Goal: Information Seeking & Learning: Learn about a topic

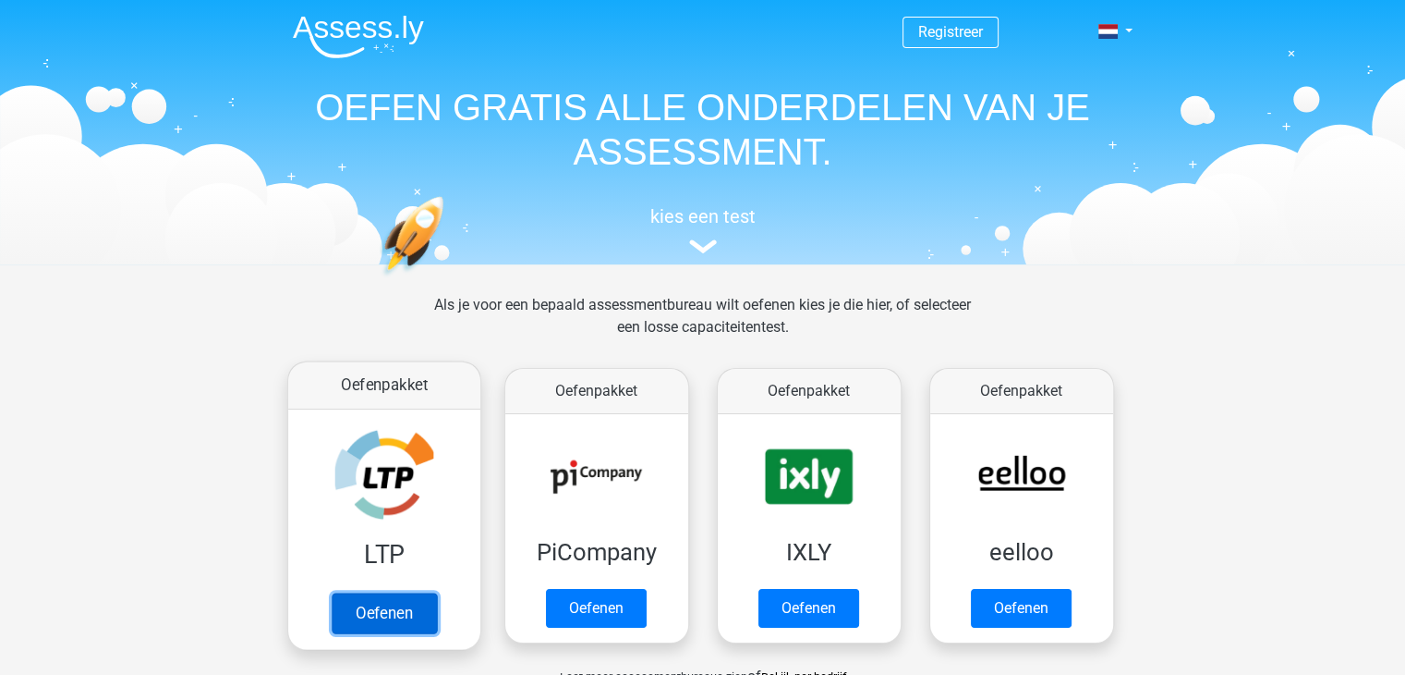
click at [377, 613] on link "Oefenen" at bounding box center [383, 612] width 105 height 41
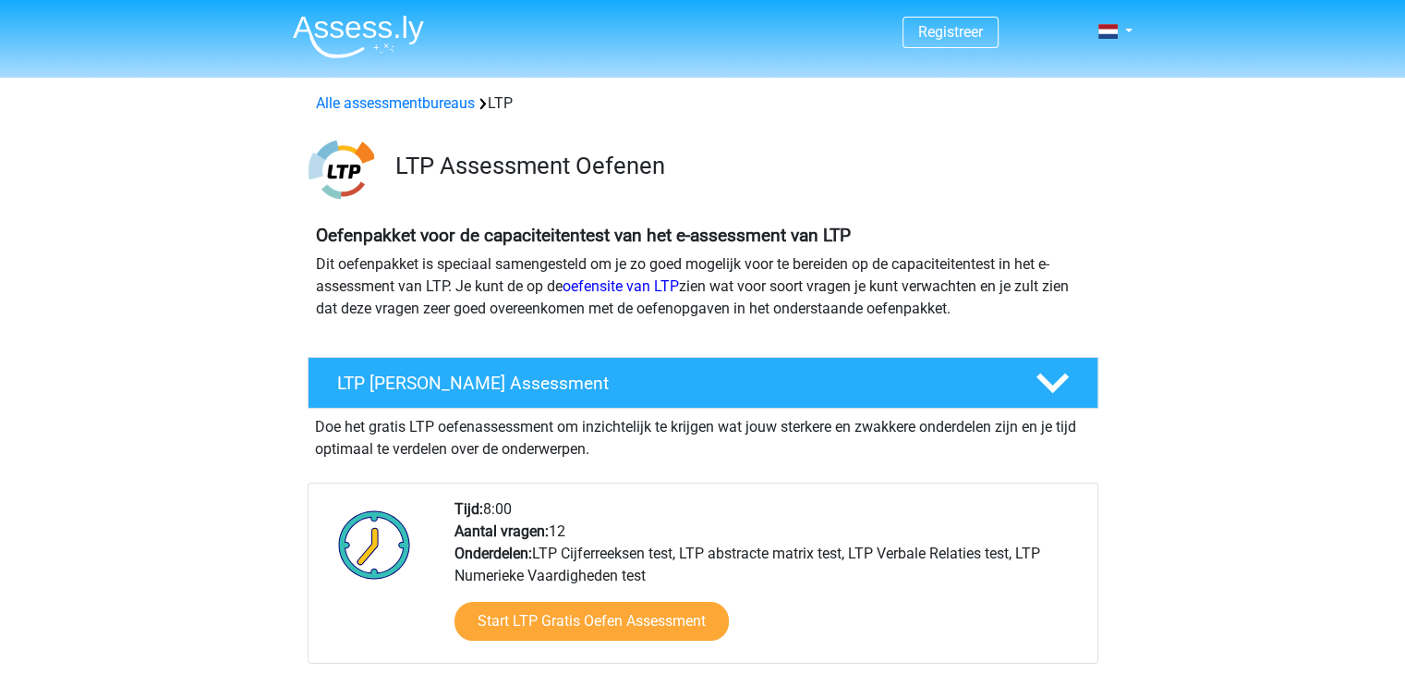
scroll to position [92, 0]
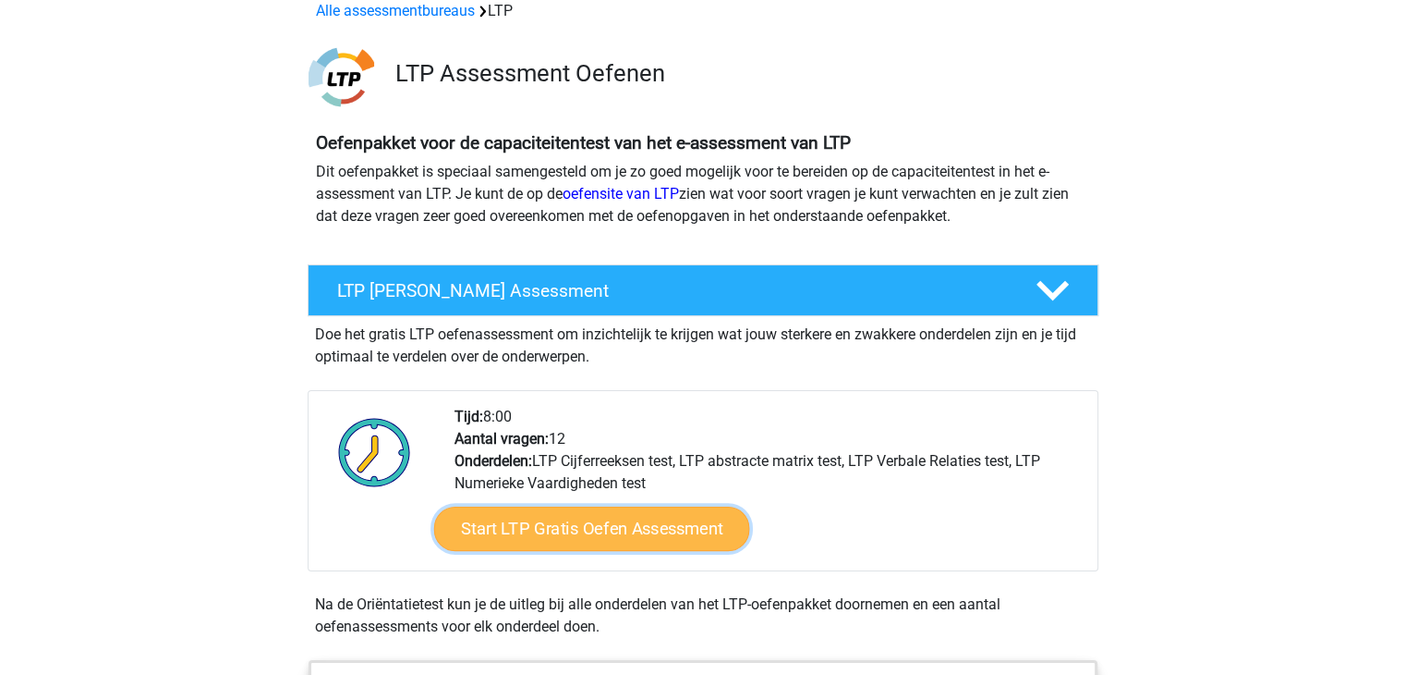
click at [554, 530] on link "Start LTP Gratis Oefen Assessment" at bounding box center [591, 528] width 316 height 44
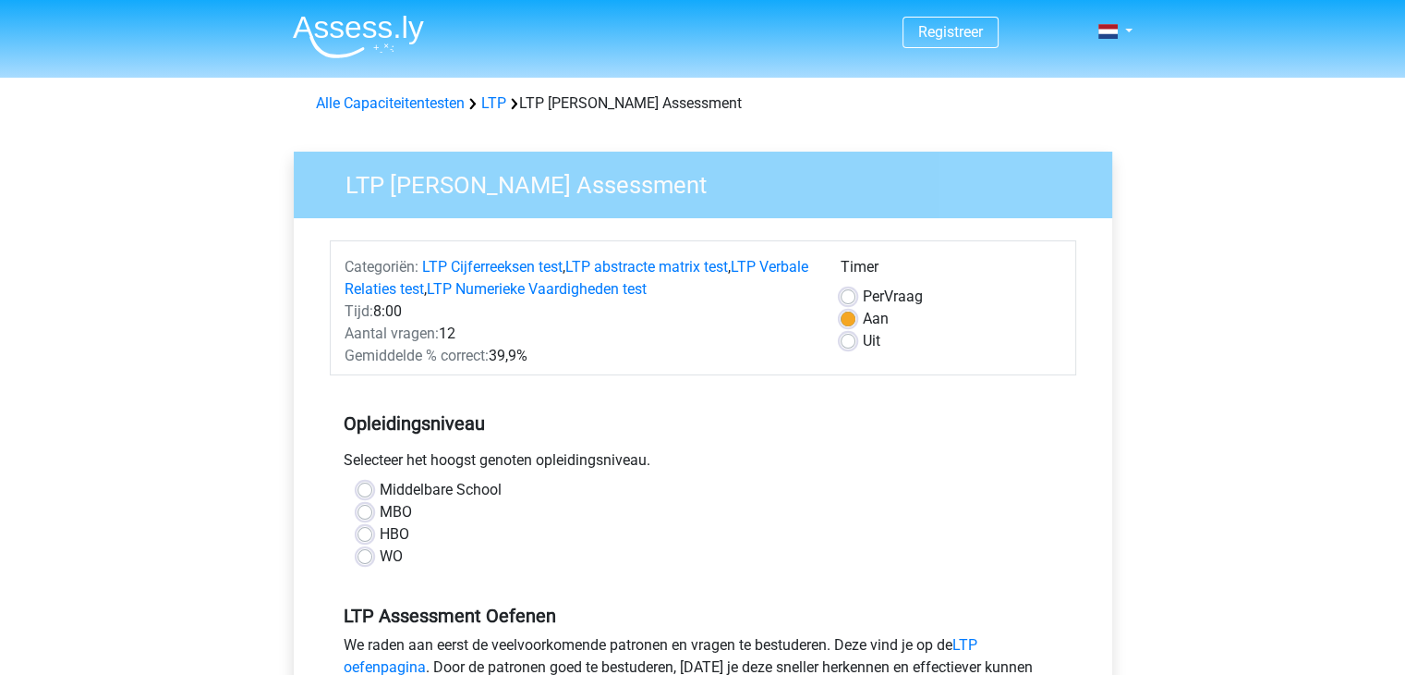
click at [362, 520] on div "MBO" at bounding box center [703, 512] width 691 height 22
click at [380, 511] on label "MBO" at bounding box center [396, 512] width 32 height 22
click at [362, 511] on input "MBO" at bounding box center [365, 510] width 15 height 18
radio input "true"
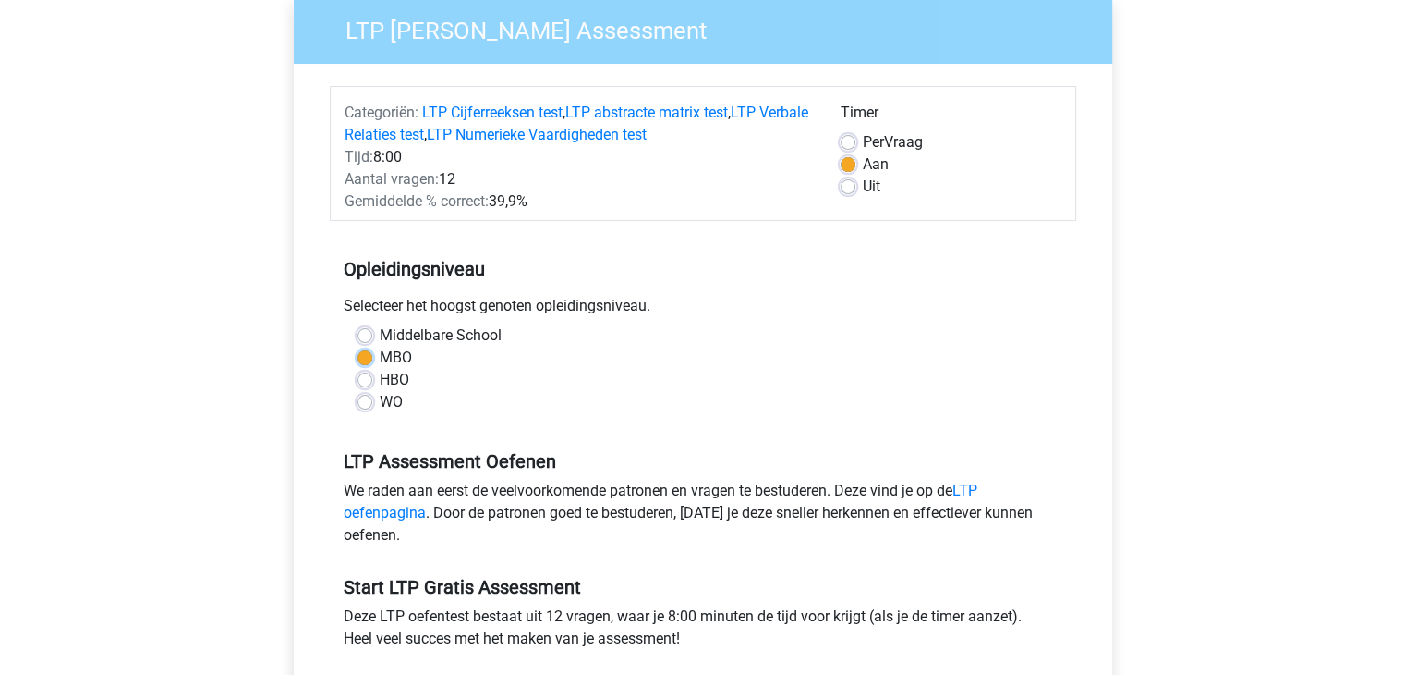
scroll to position [277, 0]
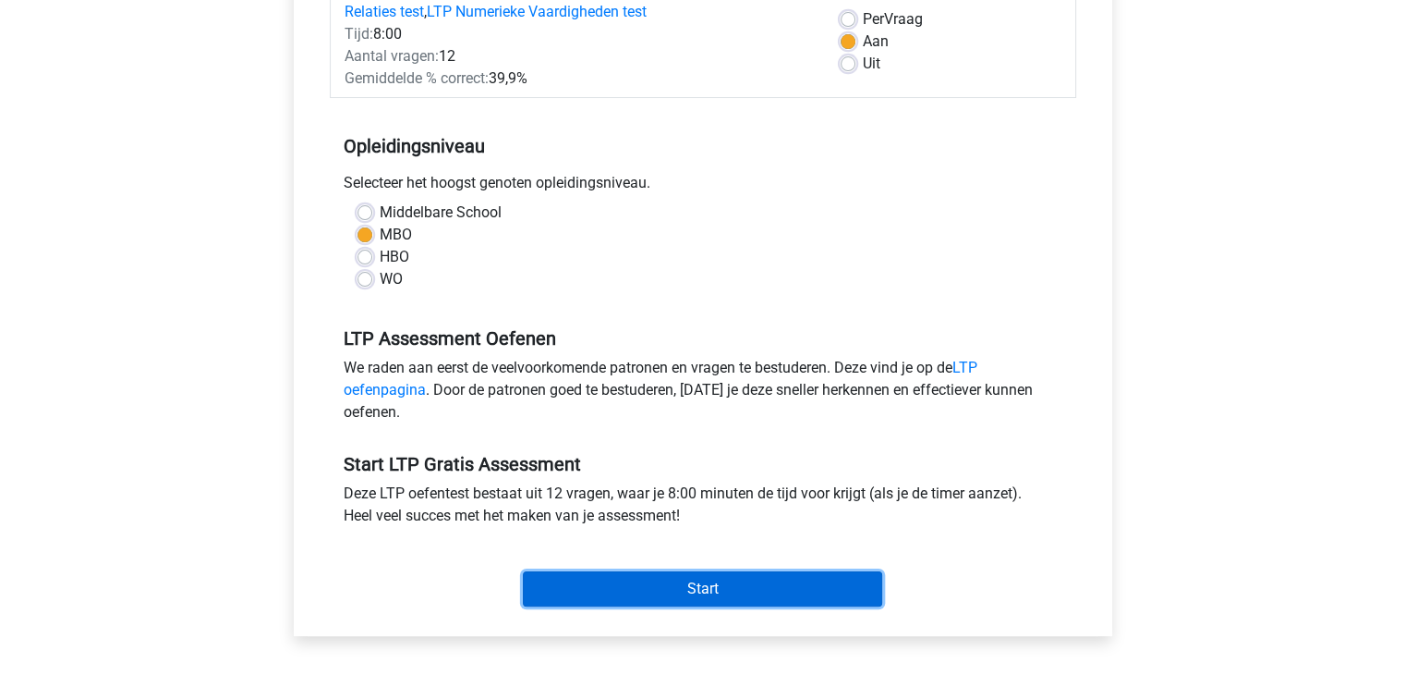
click at [716, 590] on input "Start" at bounding box center [702, 588] width 359 height 35
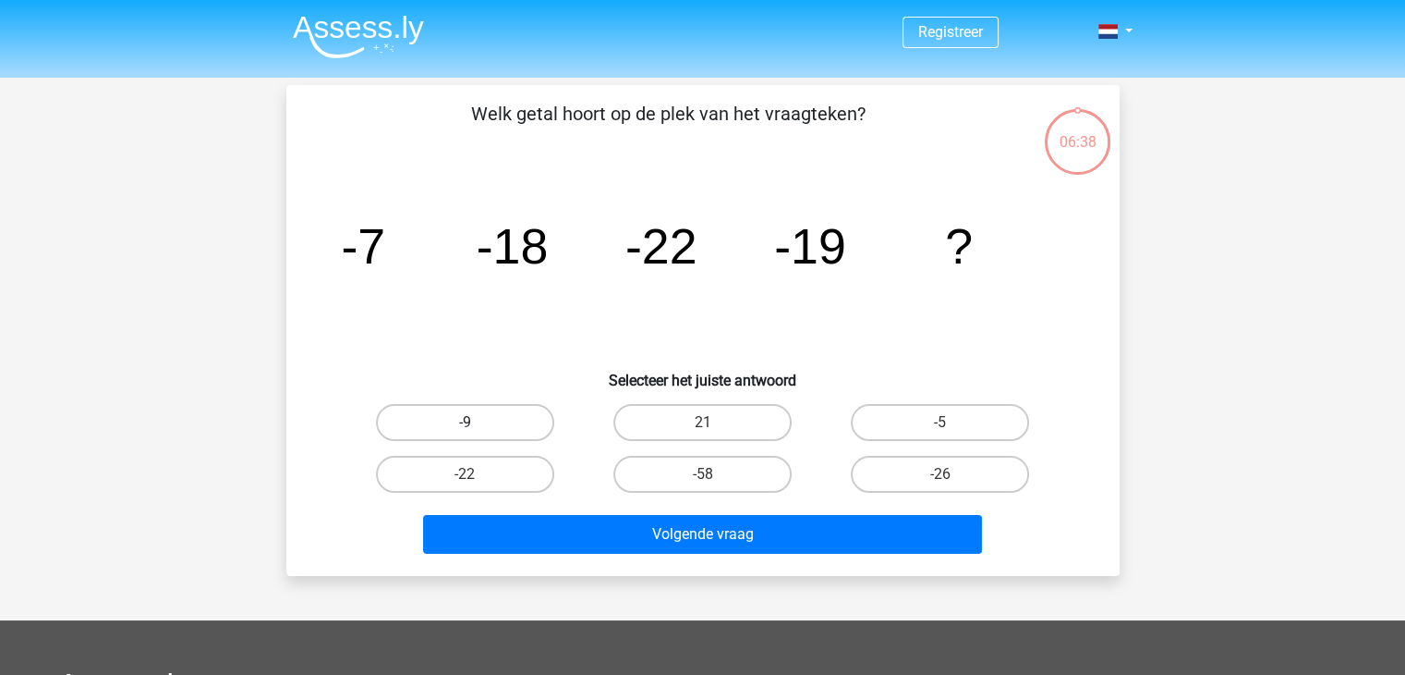
click at [517, 426] on label "-9" at bounding box center [465, 422] width 178 height 37
click at [477, 426] on input "-9" at bounding box center [471, 428] width 12 height 12
radio input "true"
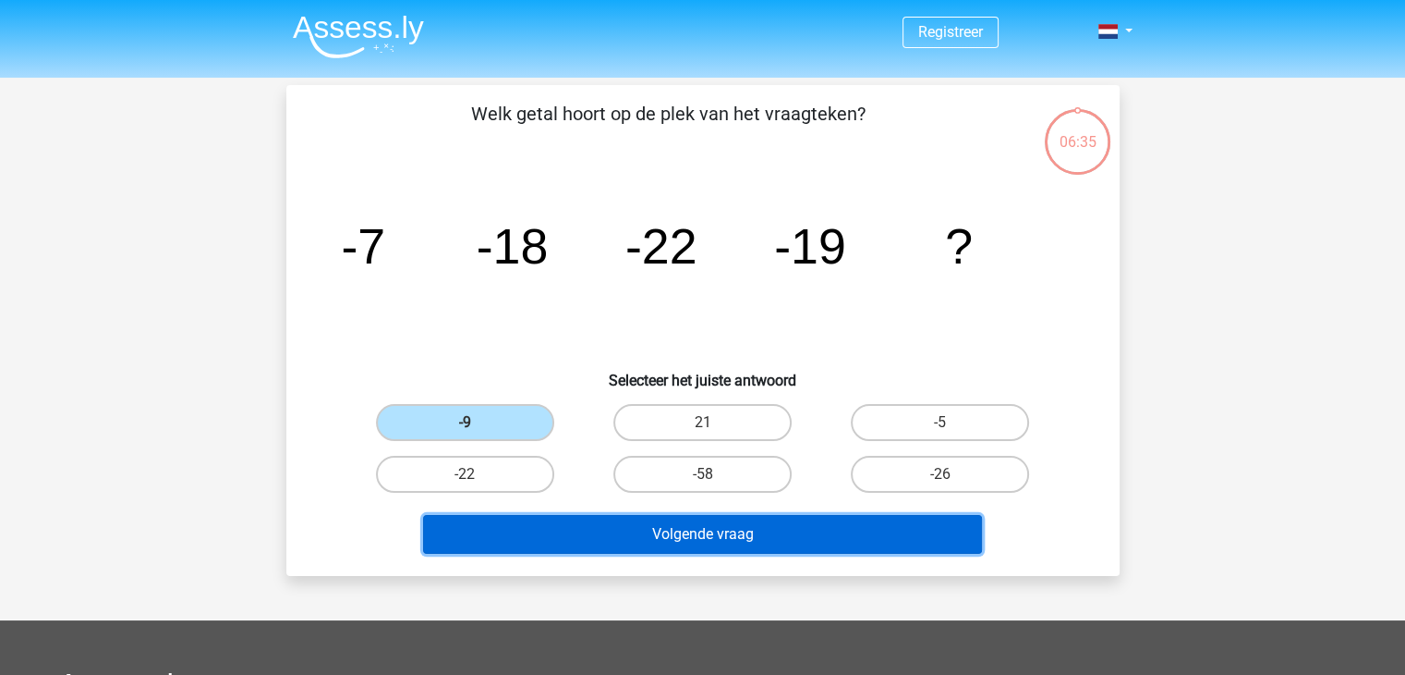
click at [694, 529] on button "Volgende vraag" at bounding box center [702, 534] width 559 height 39
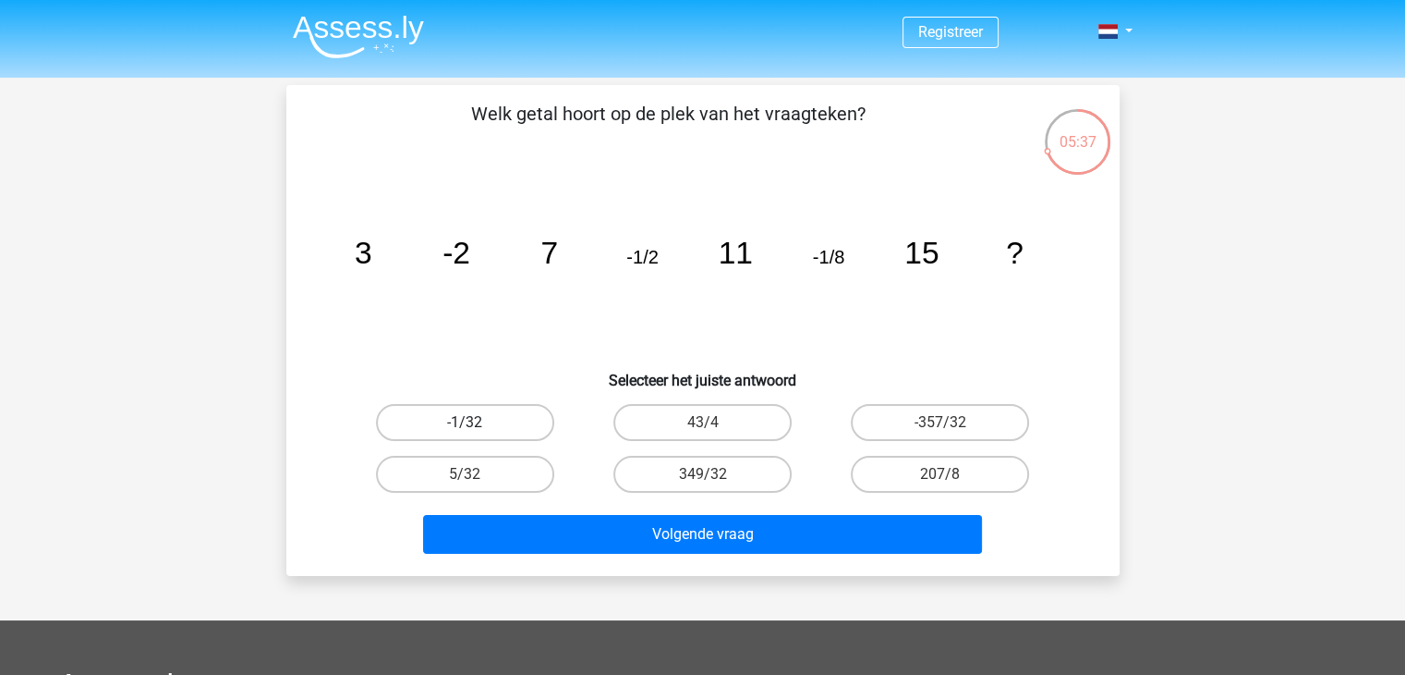
click at [473, 419] on label "-1/32" at bounding box center [465, 422] width 178 height 37
click at [473, 422] on input "-1/32" at bounding box center [471, 428] width 12 height 12
radio input "true"
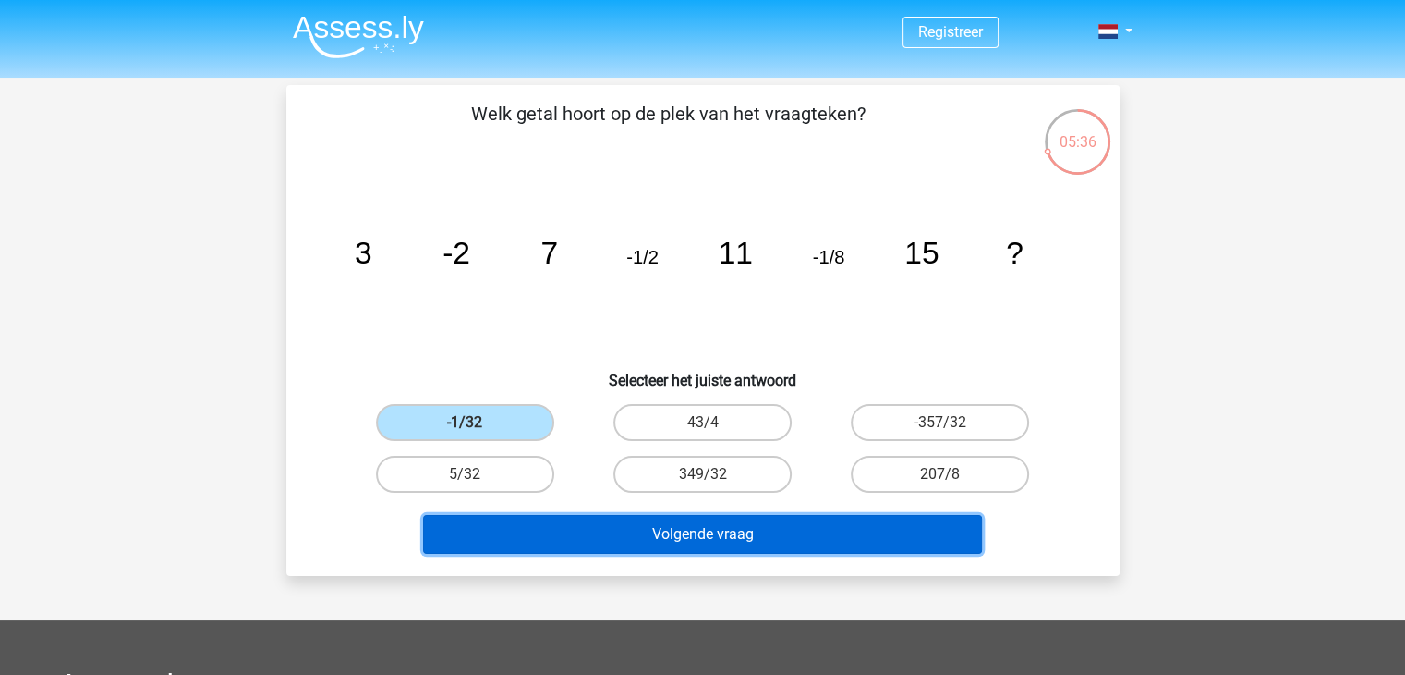
click at [699, 533] on button "Volgende vraag" at bounding box center [702, 534] width 559 height 39
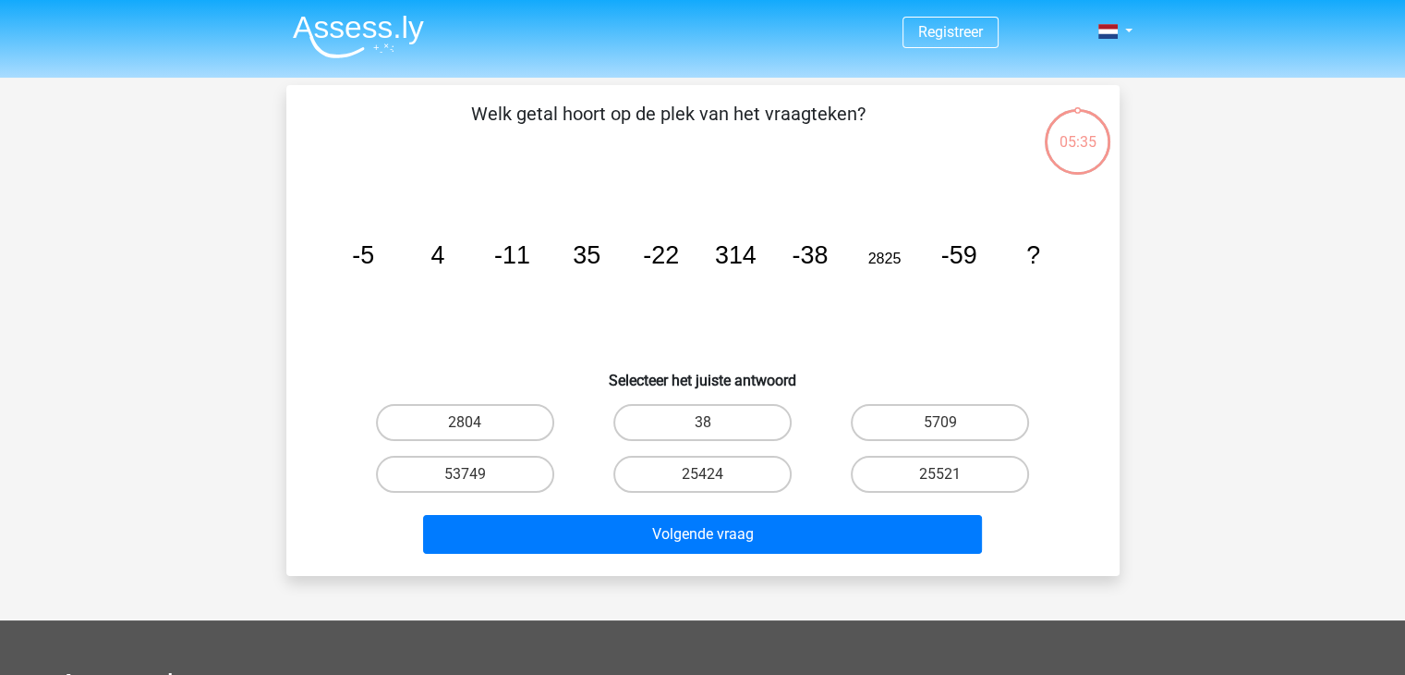
scroll to position [85, 0]
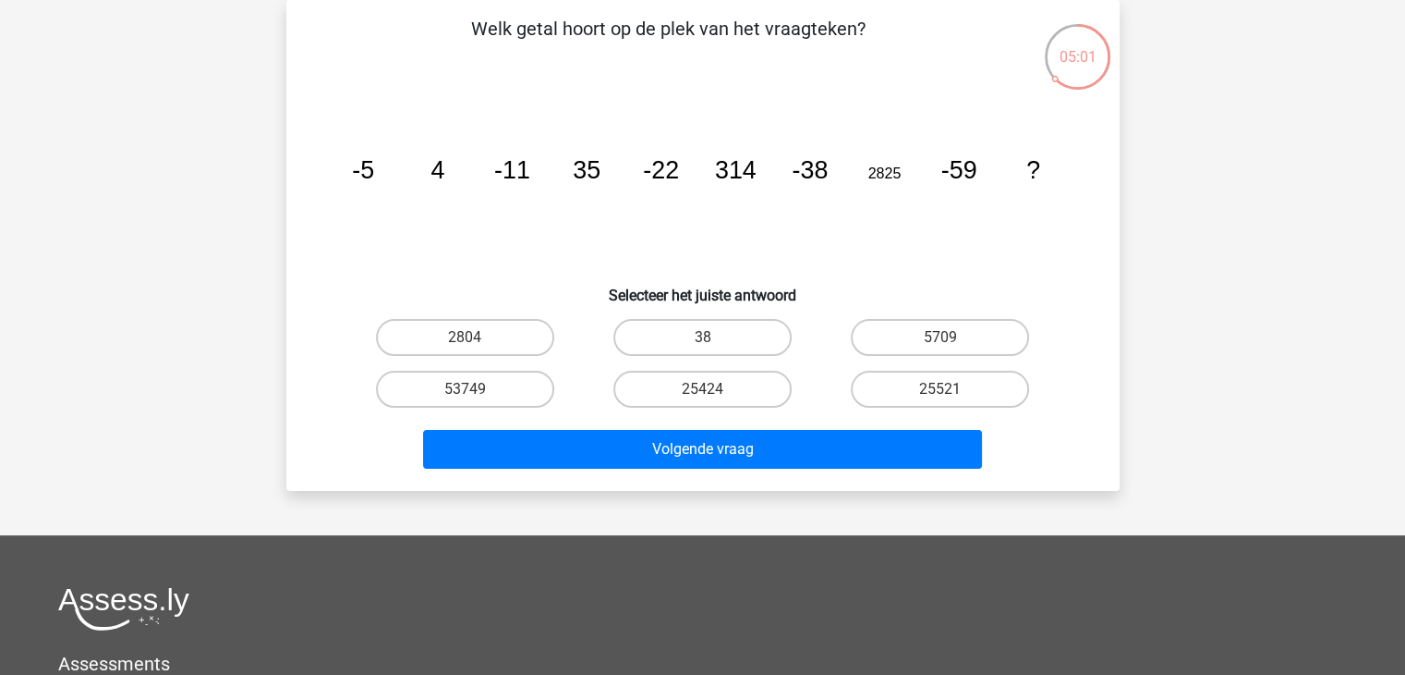
drag, startPoint x: 889, startPoint y: 195, endPoint x: 858, endPoint y: 212, distance: 34.7
click at [858, 212] on icon "image/svg+xml -5 4 -11 35 -22 314 -38 2825 -59 ?" at bounding box center [703, 178] width 745 height 187
click at [492, 335] on label "2804" at bounding box center [465, 337] width 178 height 37
click at [477, 337] on input "2804" at bounding box center [471, 343] width 12 height 12
radio input "true"
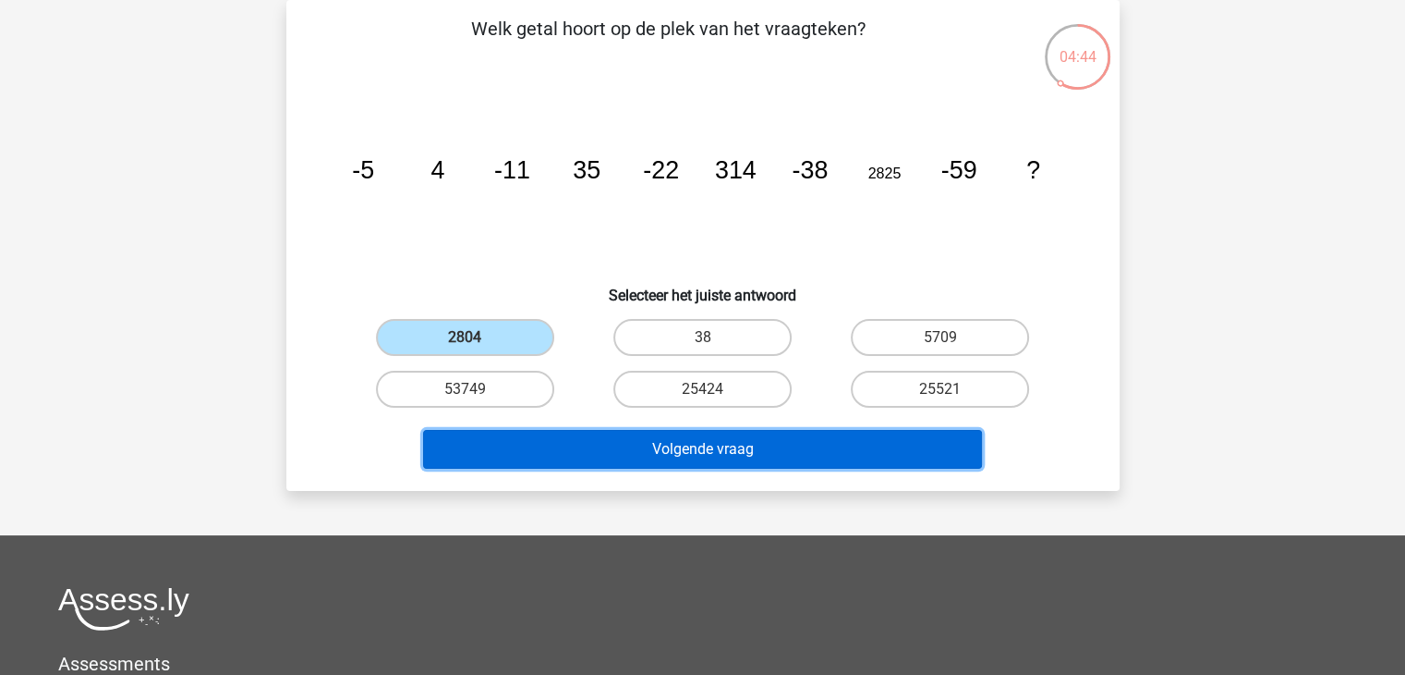
click at [682, 449] on button "Volgende vraag" at bounding box center [702, 449] width 559 height 39
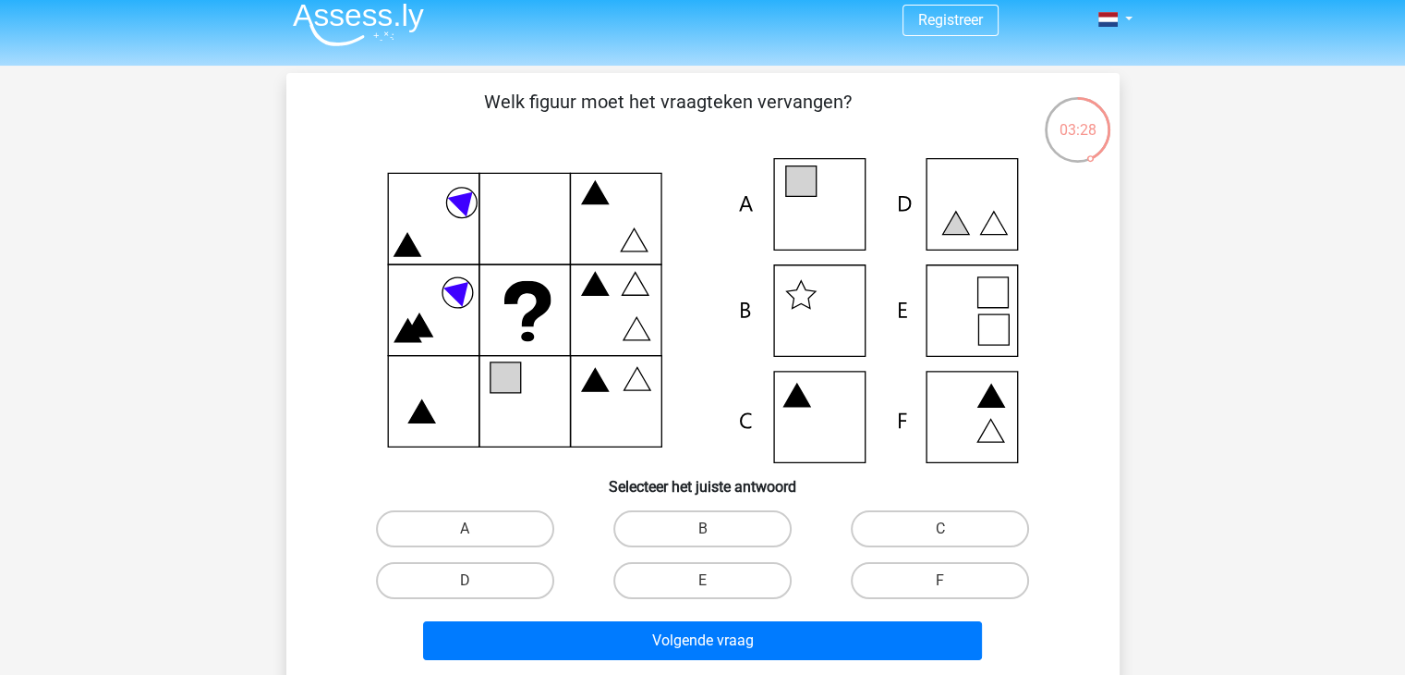
scroll to position [0, 0]
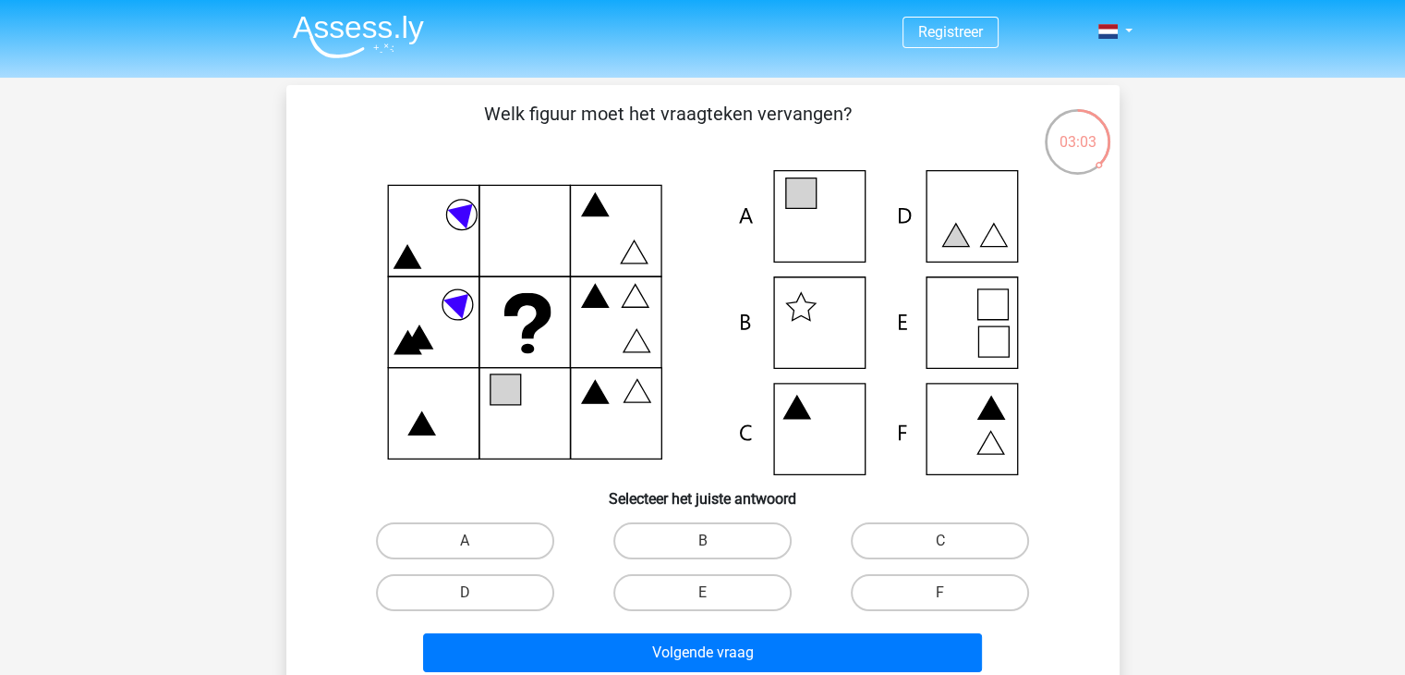
click at [987, 334] on icon at bounding box center [993, 341] width 30 height 30
click at [721, 593] on label "E" at bounding box center [703, 592] width 178 height 37
click at [714, 593] on input "E" at bounding box center [708, 598] width 12 height 12
radio input "true"
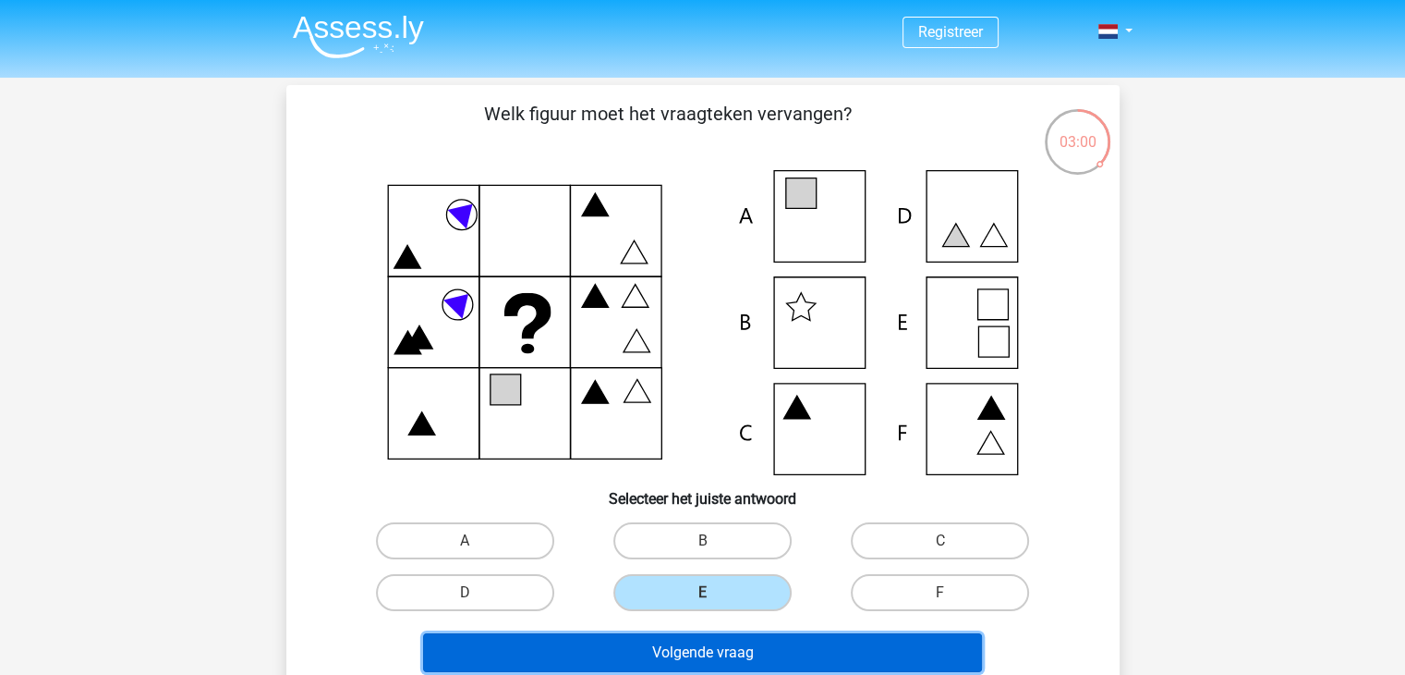
click at [687, 652] on button "Volgende vraag" at bounding box center [702, 652] width 559 height 39
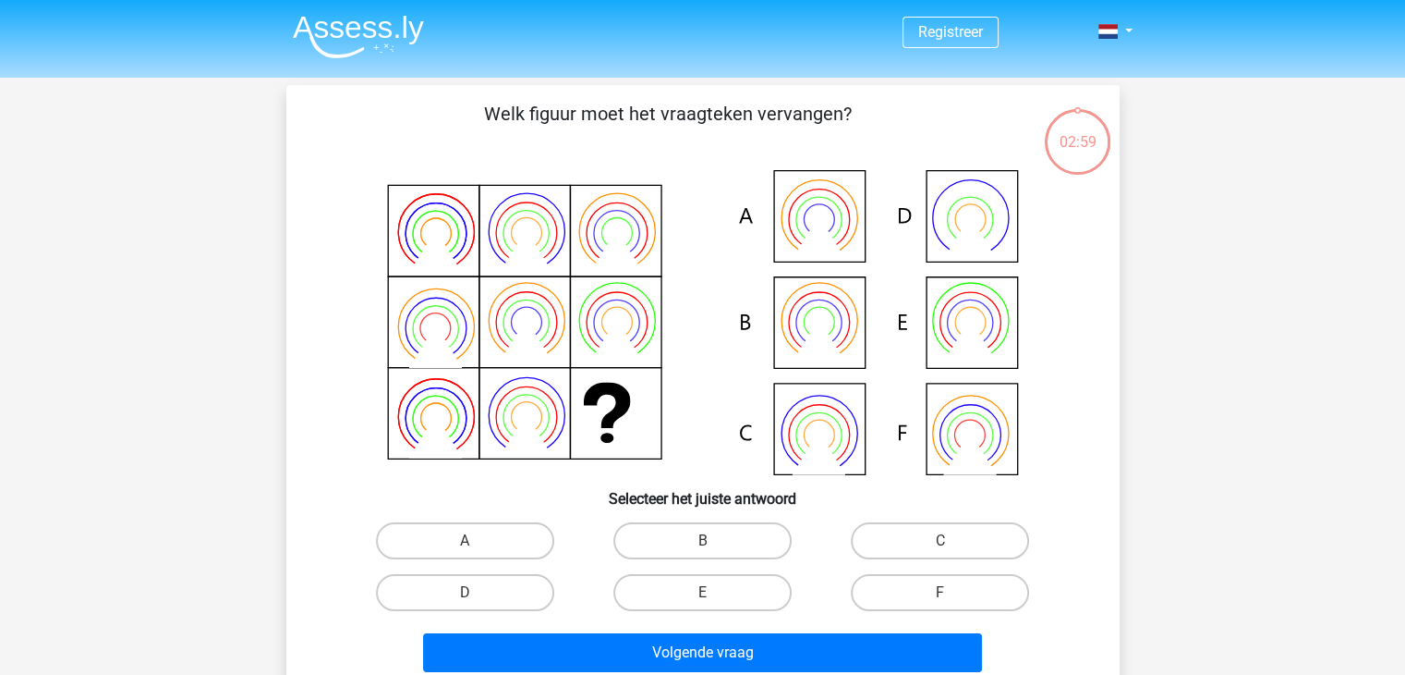
scroll to position [85, 0]
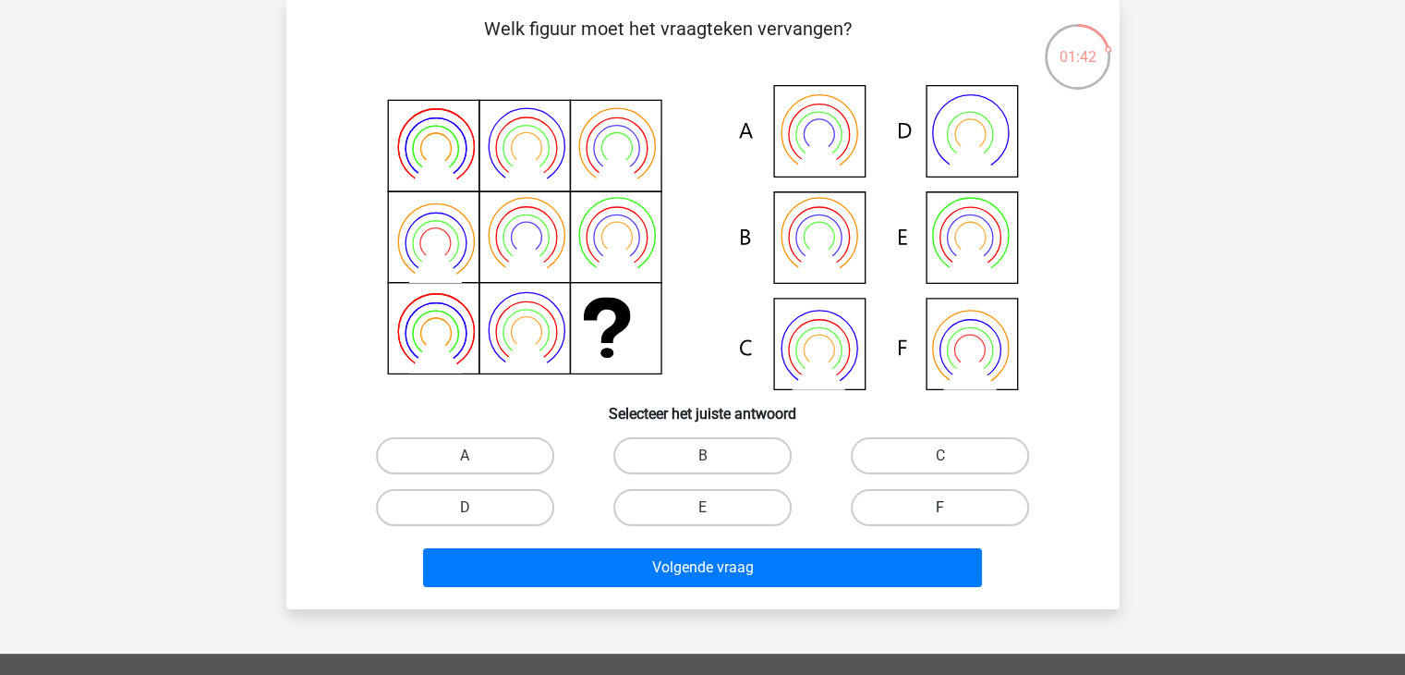
click at [916, 505] on label "F" at bounding box center [940, 507] width 178 height 37
click at [941, 507] on input "F" at bounding box center [947, 513] width 12 height 12
radio input "true"
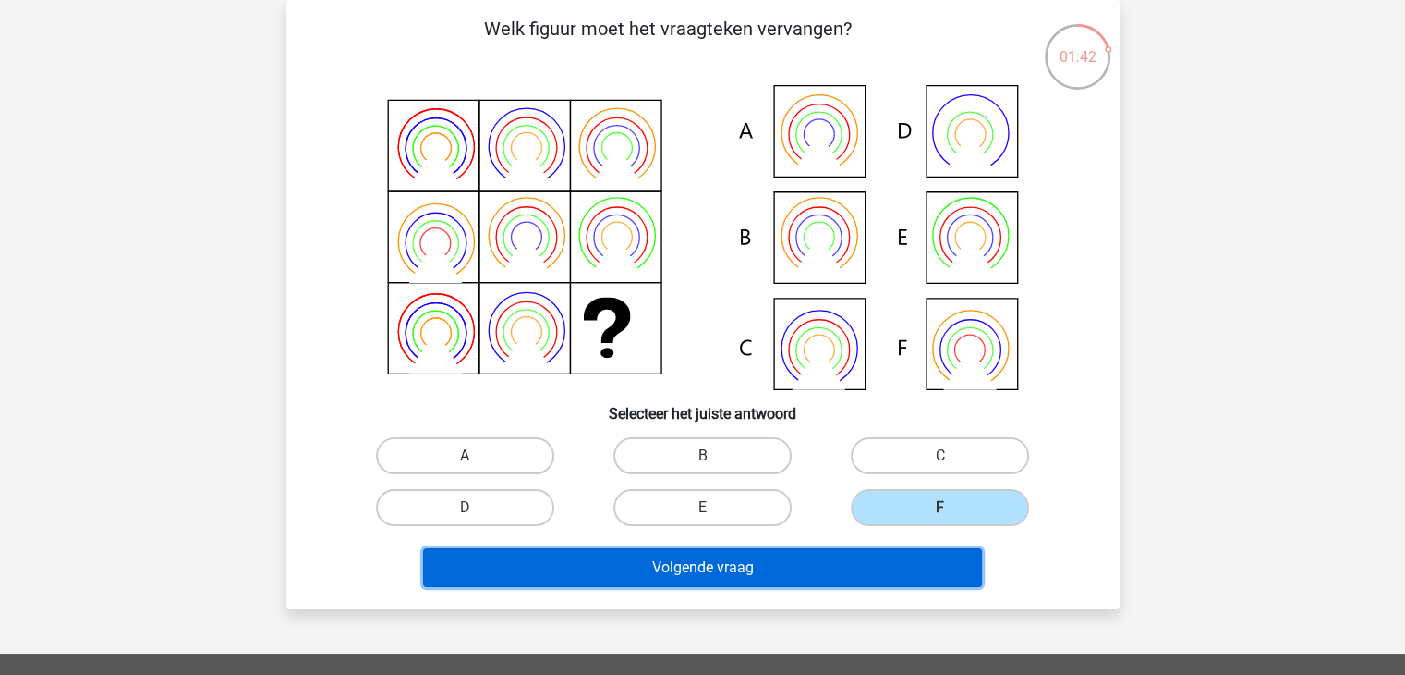
click at [778, 565] on button "Volgende vraag" at bounding box center [702, 567] width 559 height 39
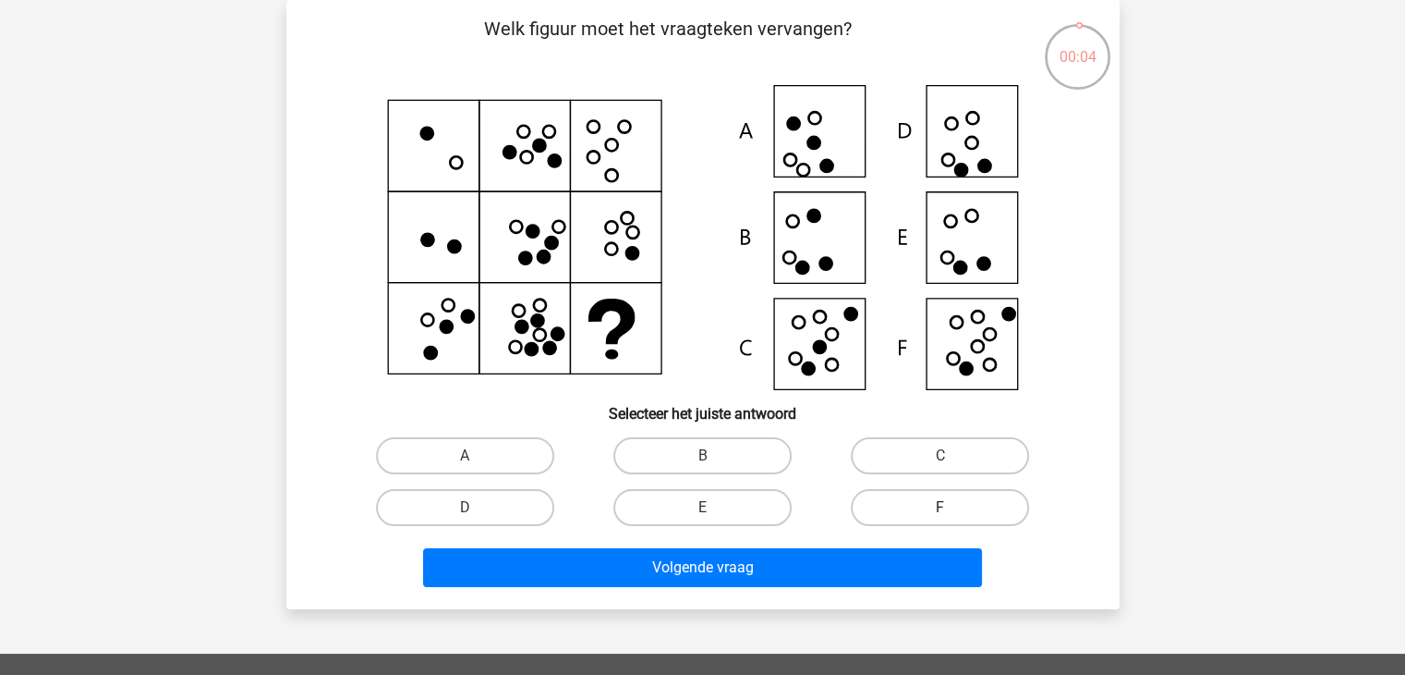
click at [925, 503] on label "F" at bounding box center [940, 507] width 178 height 37
click at [941, 507] on input "F" at bounding box center [947, 513] width 12 height 12
radio input "true"
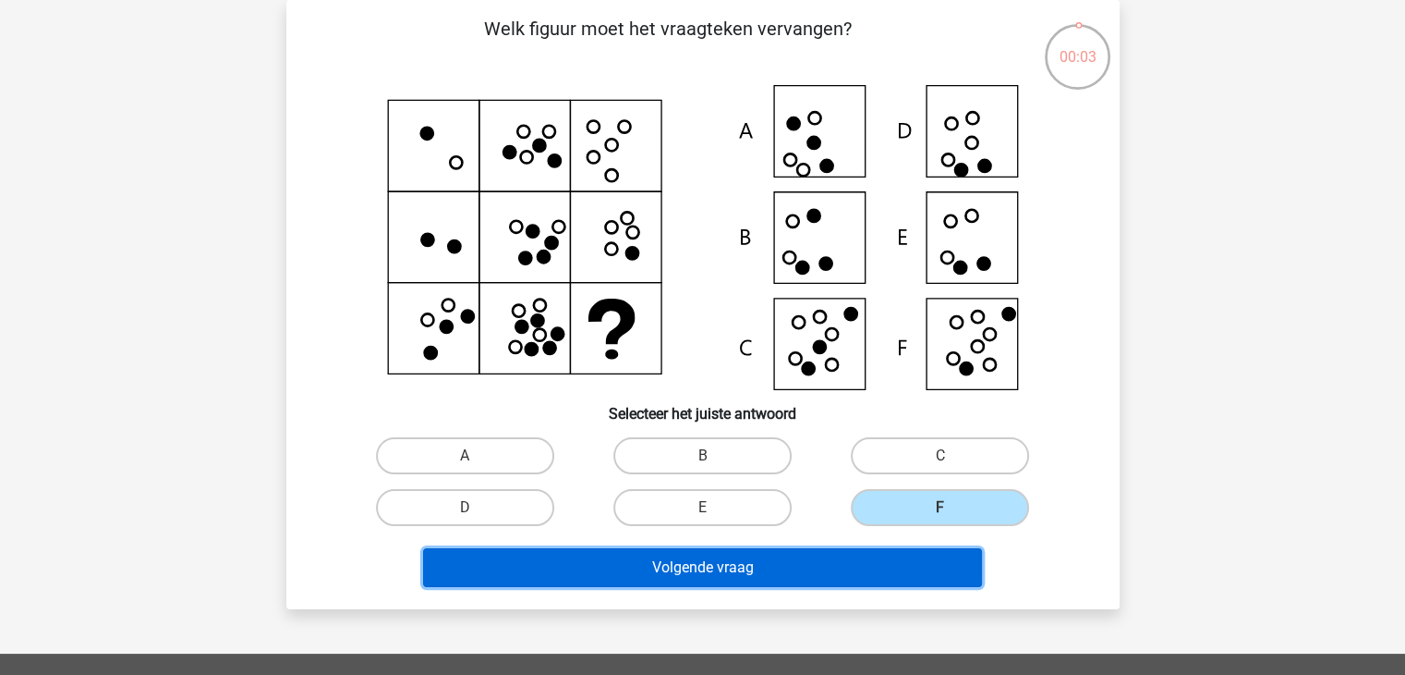
click at [742, 564] on button "Volgende vraag" at bounding box center [702, 567] width 559 height 39
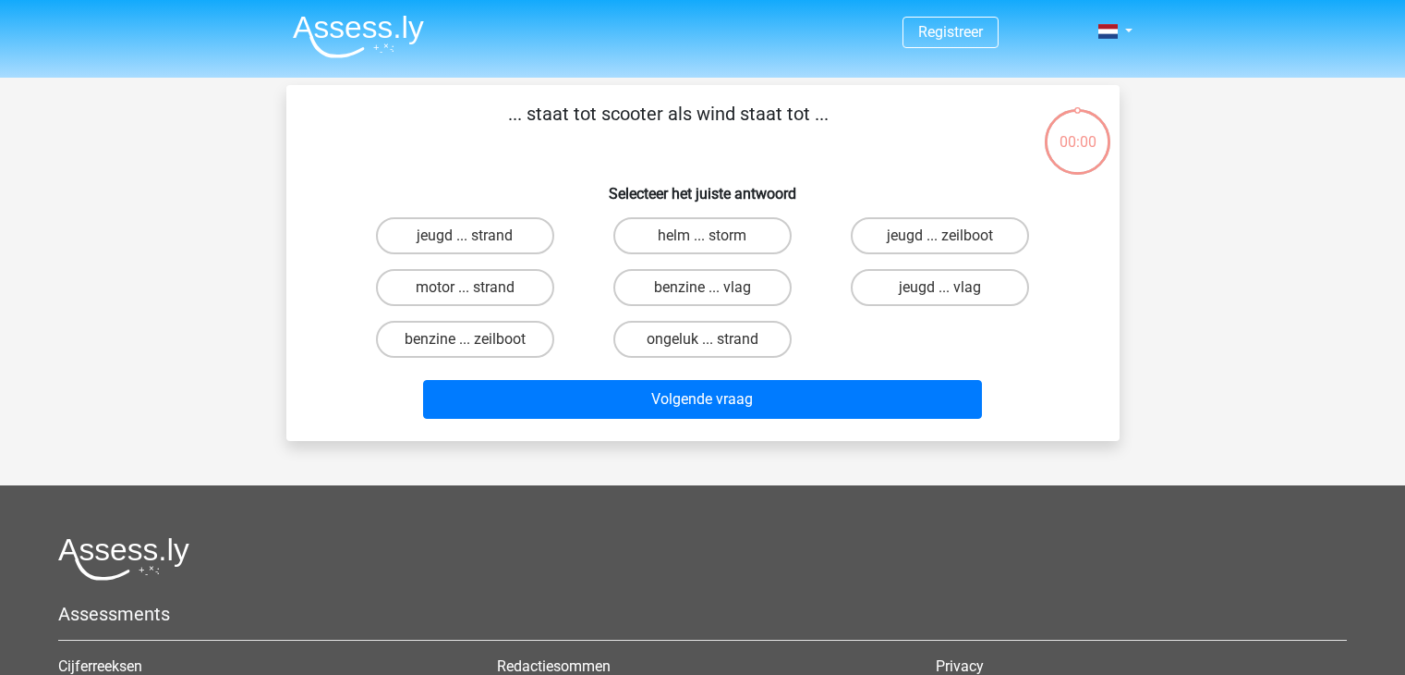
scroll to position [85, 0]
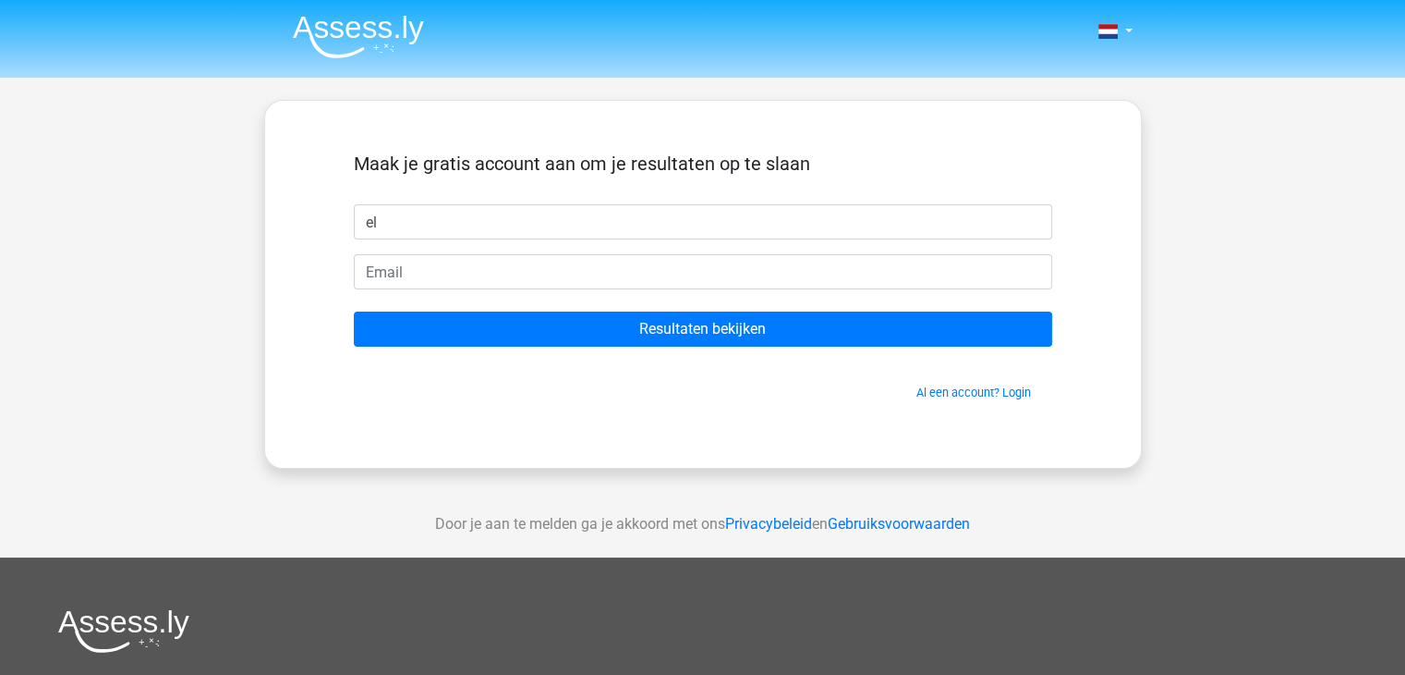
type input "e"
type input "eljeroy"
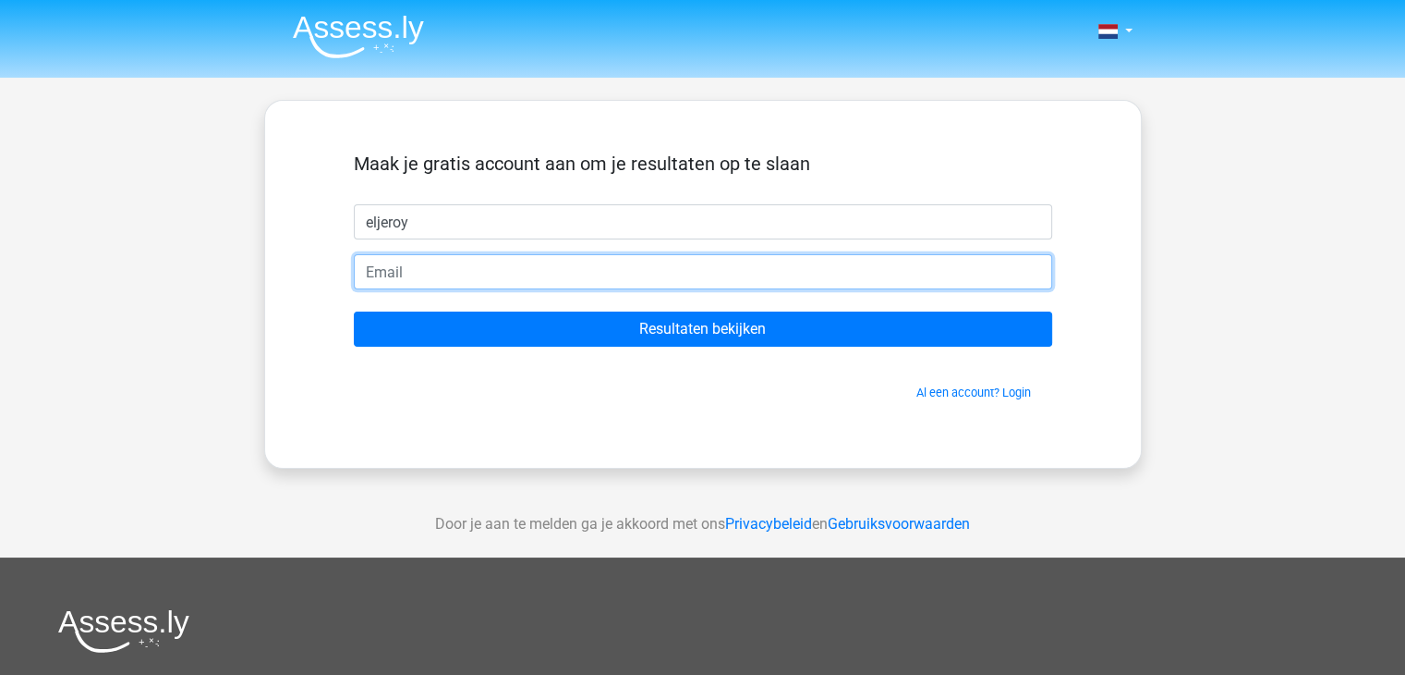
click at [408, 278] on input "email" at bounding box center [703, 271] width 699 height 35
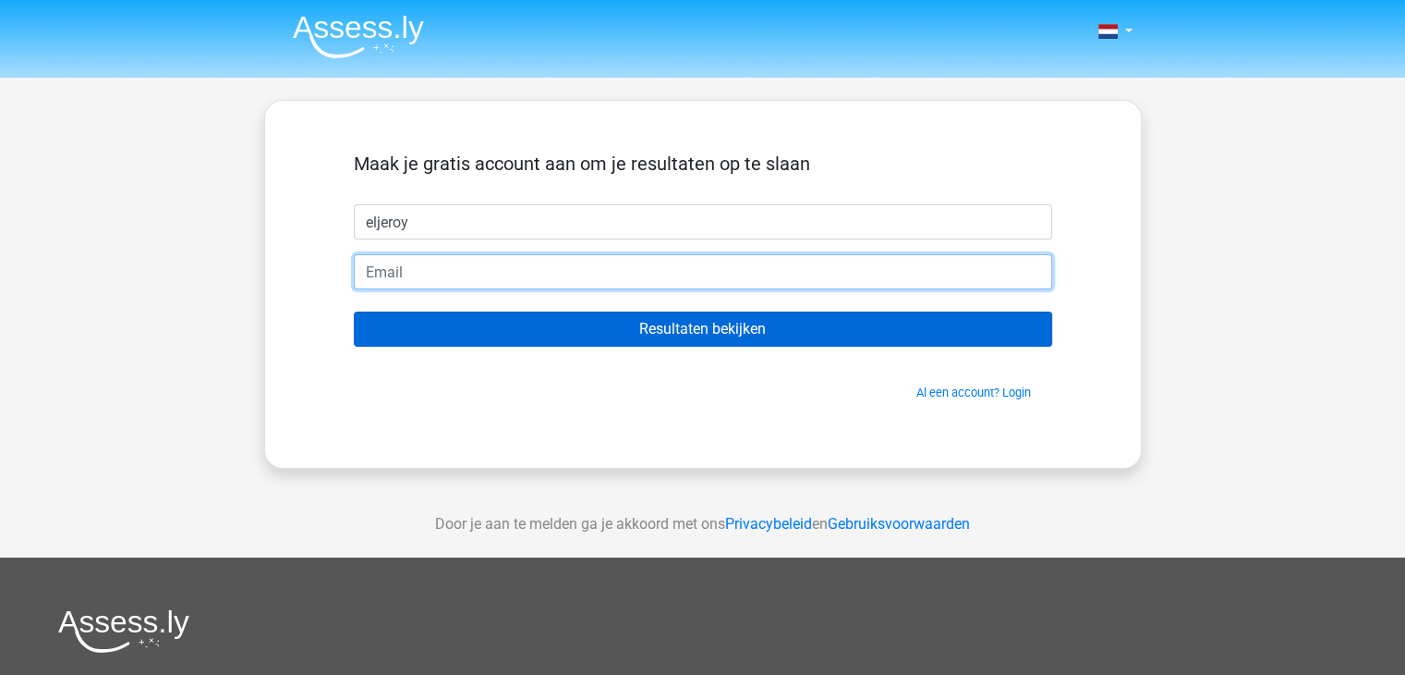
type input "[EMAIL_ADDRESS][DOMAIN_NAME]"
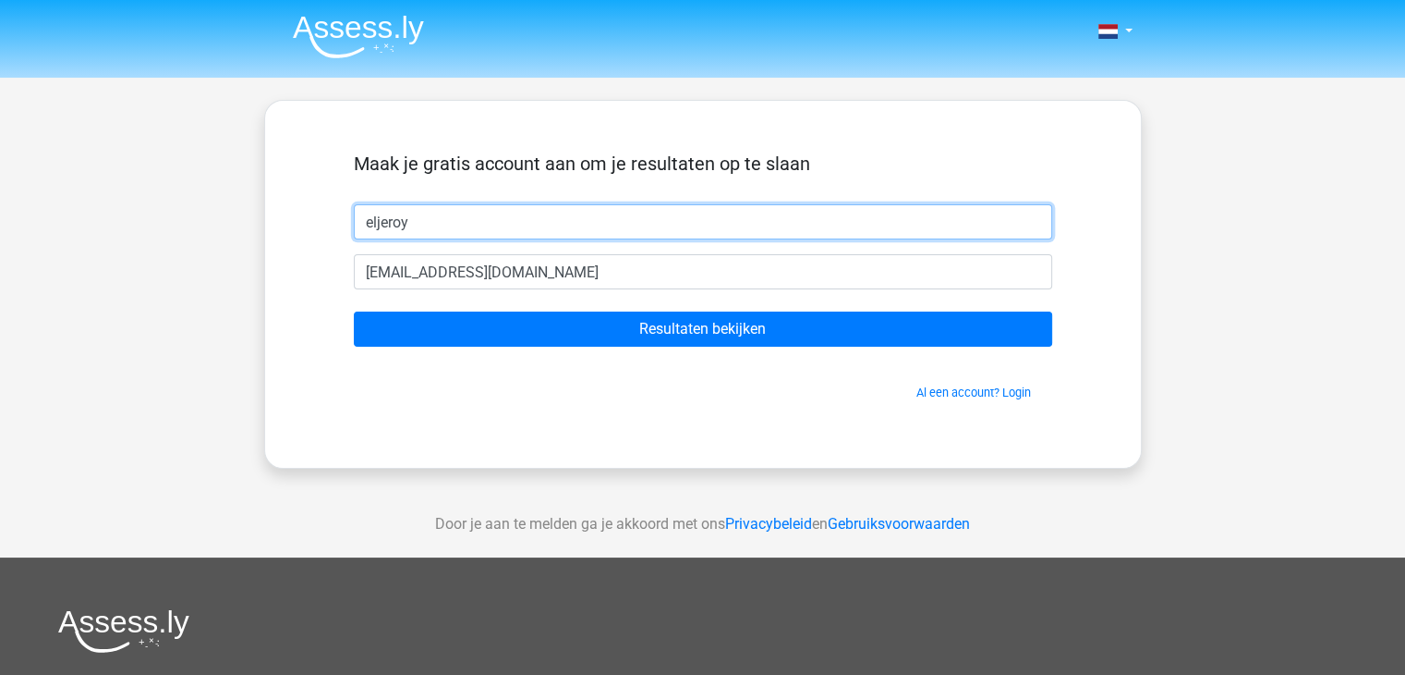
click at [432, 229] on input "eljeroy" at bounding box center [703, 221] width 699 height 35
type input "e"
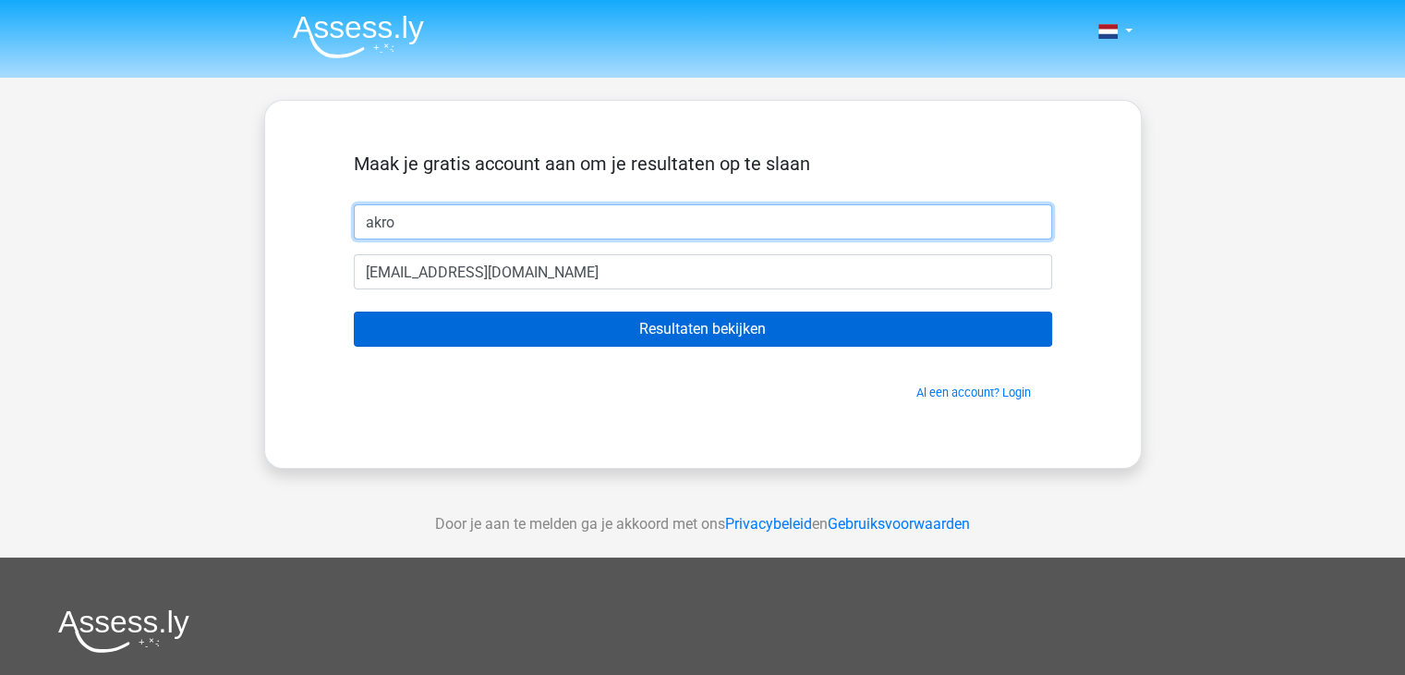
type input "akro"
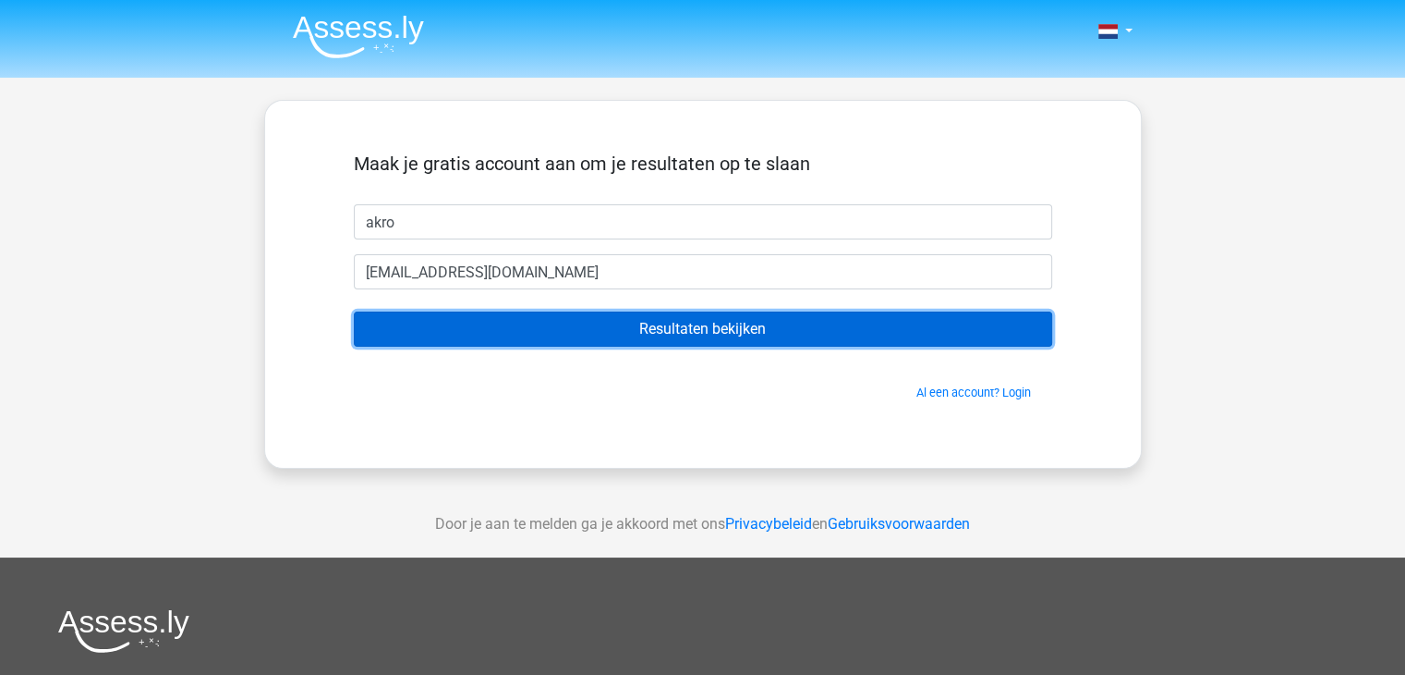
click at [662, 334] on input "Resultaten bekijken" at bounding box center [703, 328] width 699 height 35
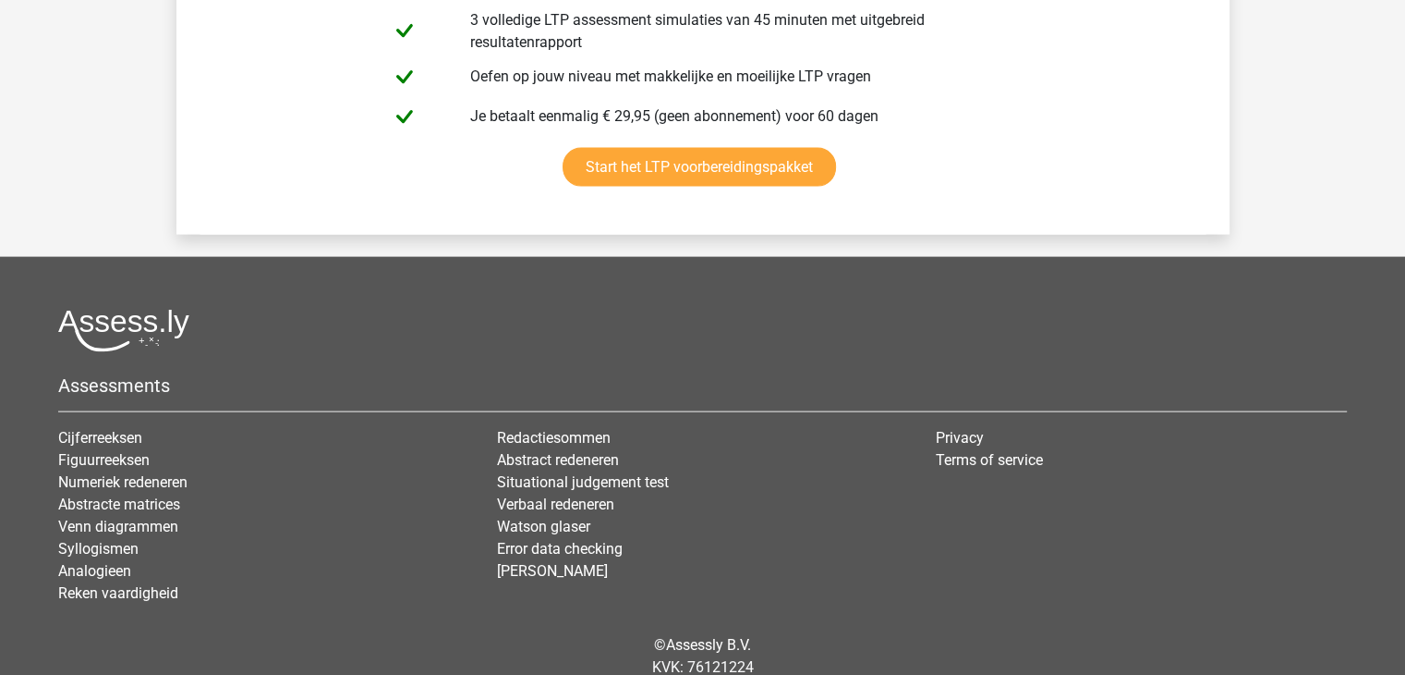
scroll to position [4068, 0]
